Goal: Find specific page/section: Find specific page/section

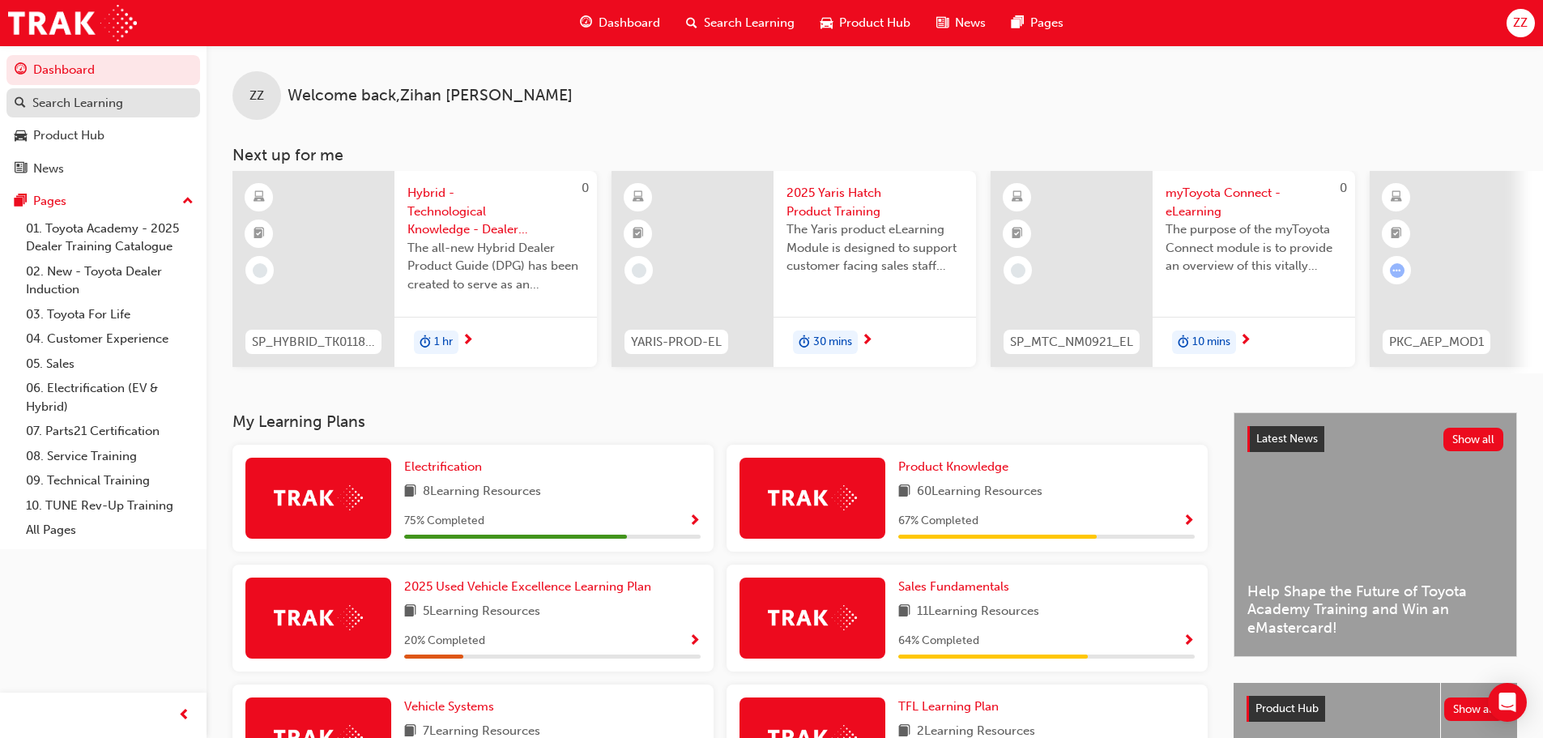
click at [72, 113] on link "Search Learning" at bounding box center [103, 103] width 194 height 30
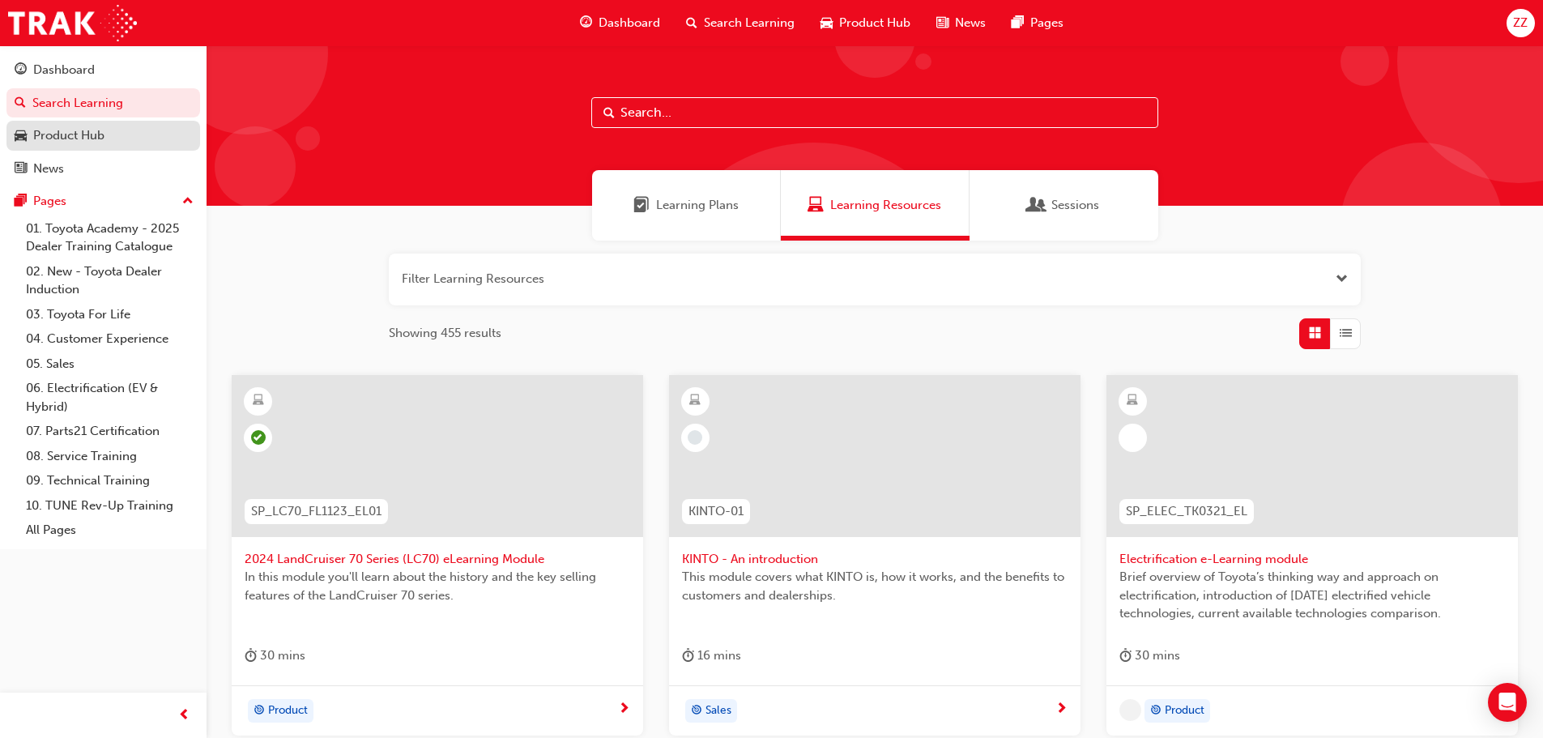
click at [84, 132] on div "Product Hub" at bounding box center [68, 135] width 71 height 19
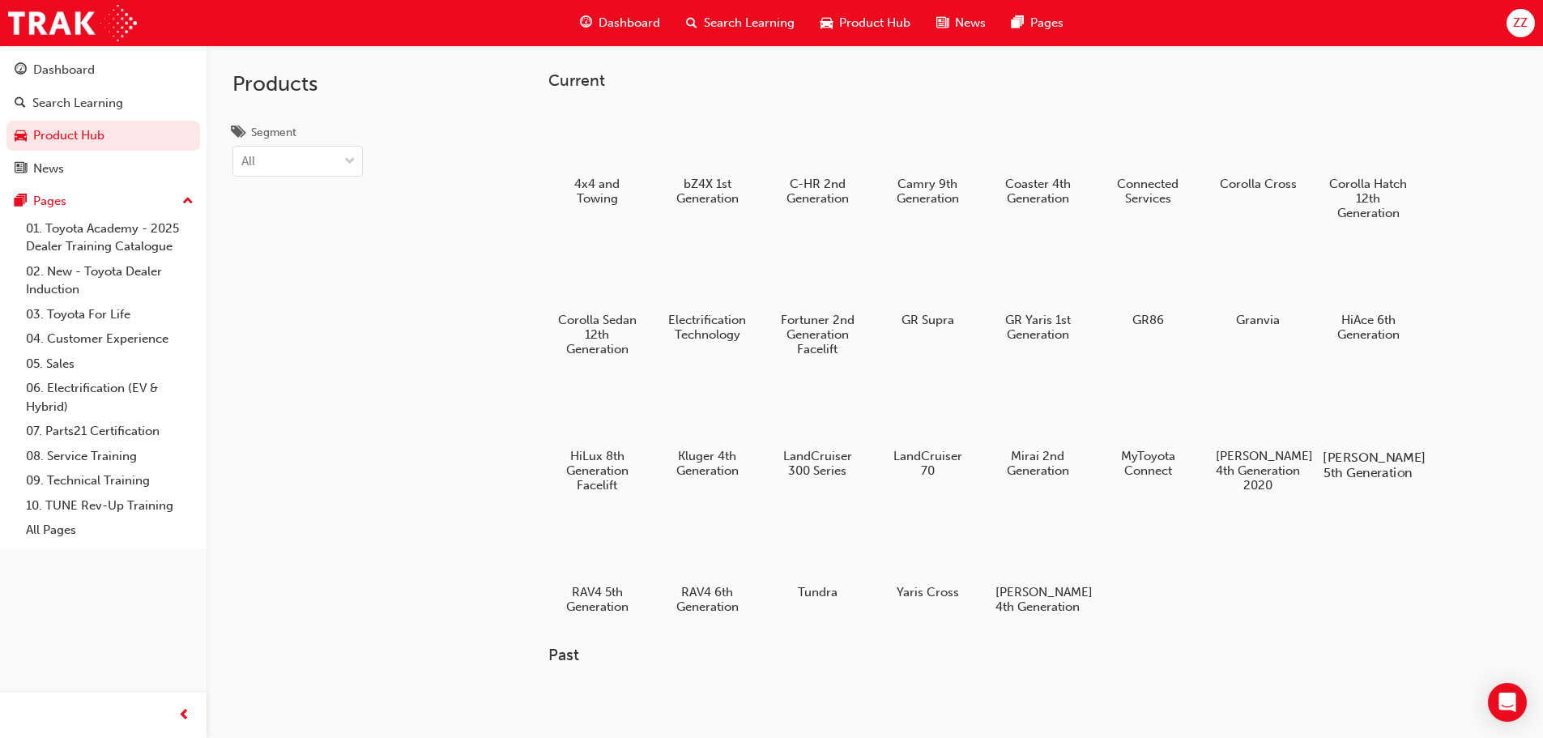
click at [1333, 417] on div at bounding box center [1368, 410] width 90 height 65
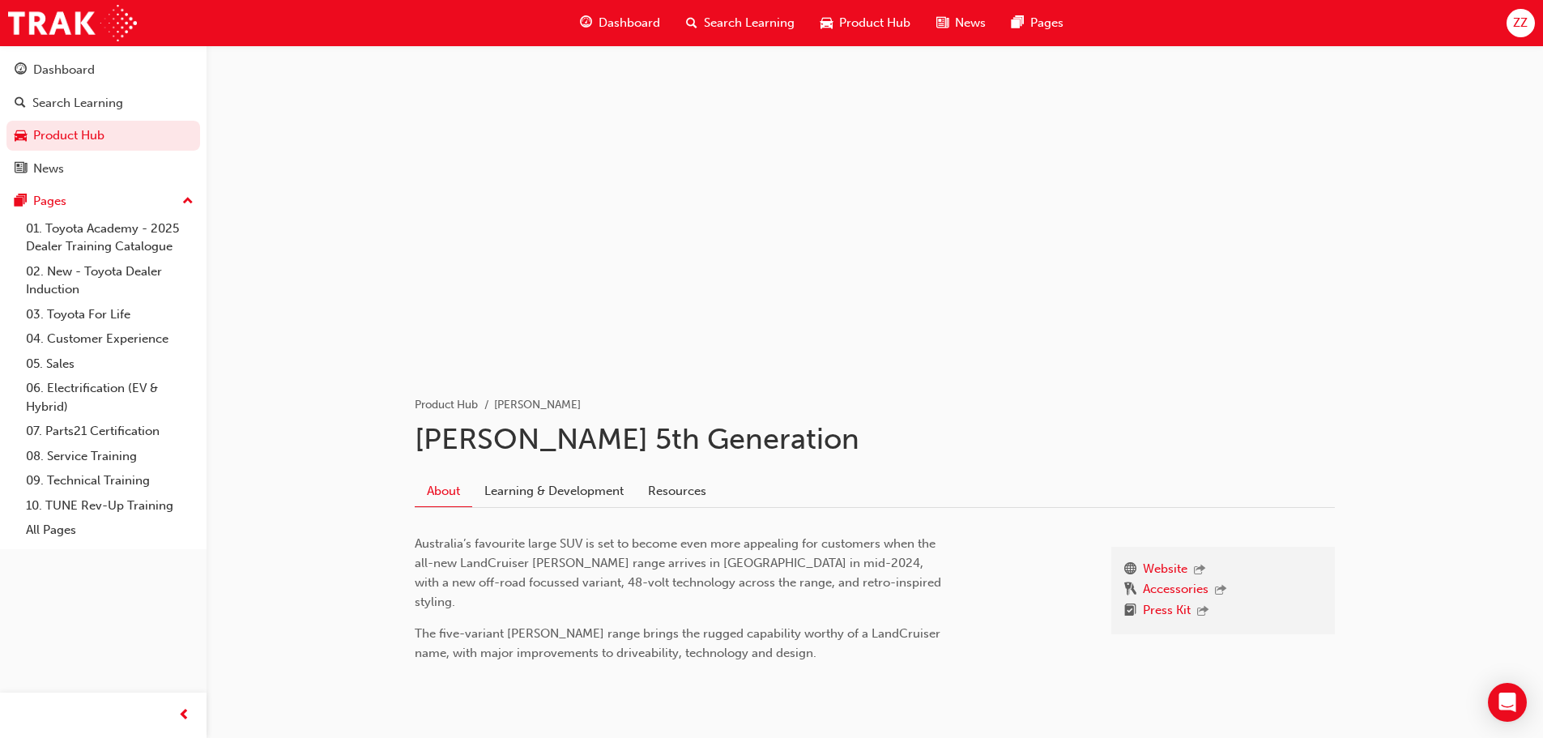
scroll to position [41, 0]
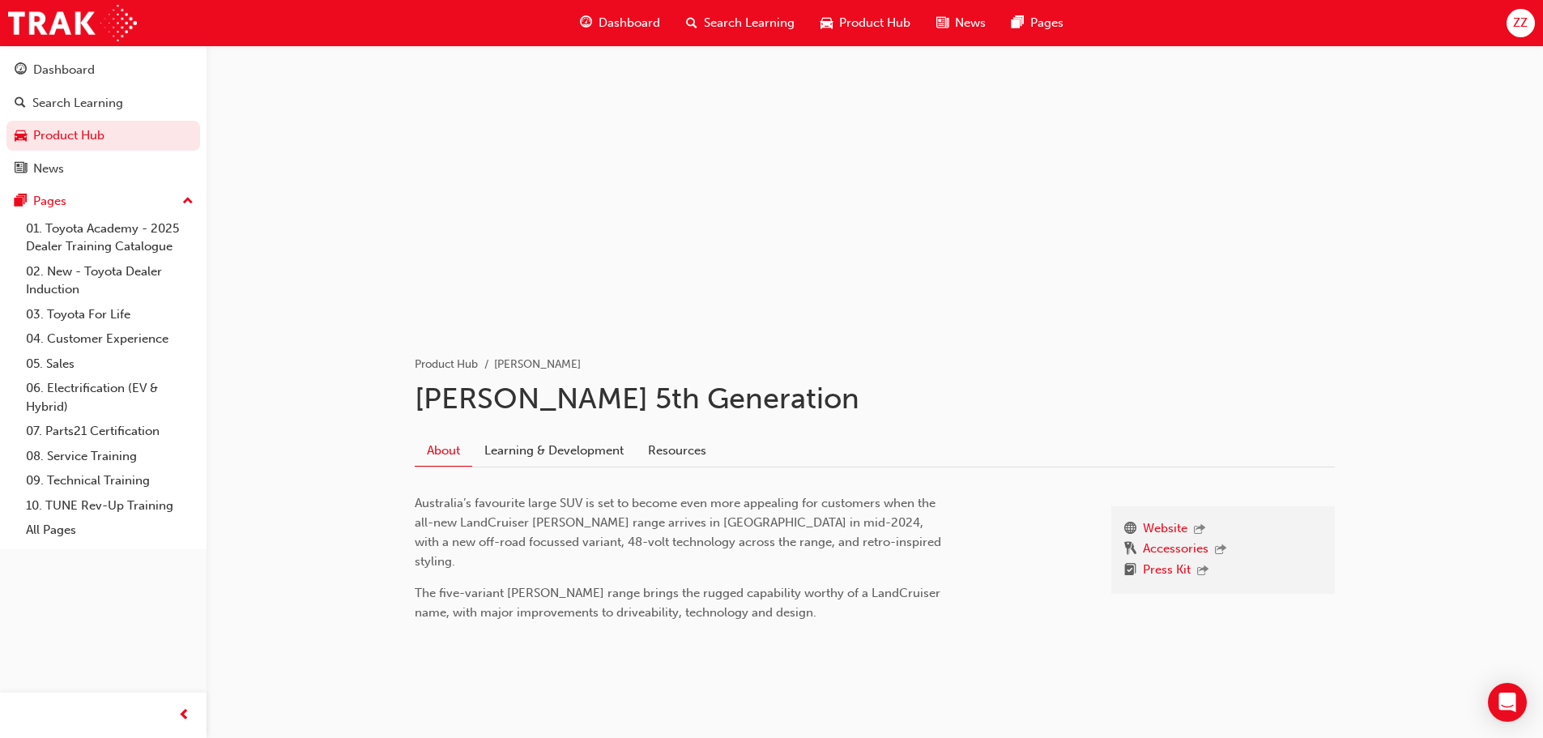
click at [526, 450] on link "Learning & Development" at bounding box center [554, 450] width 164 height 31
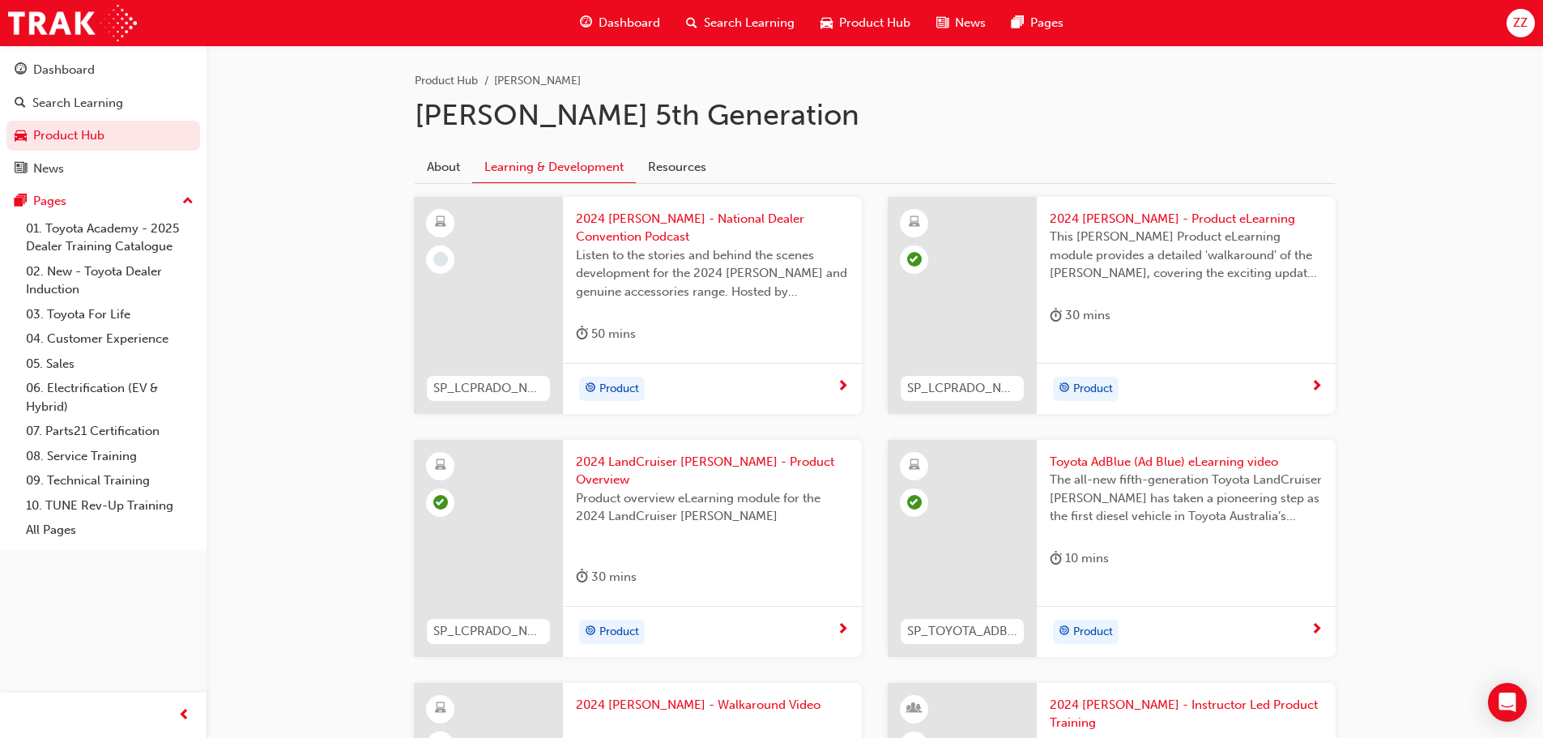
scroll to position [567, 0]
